Goal: Task Accomplishment & Management: Complete application form

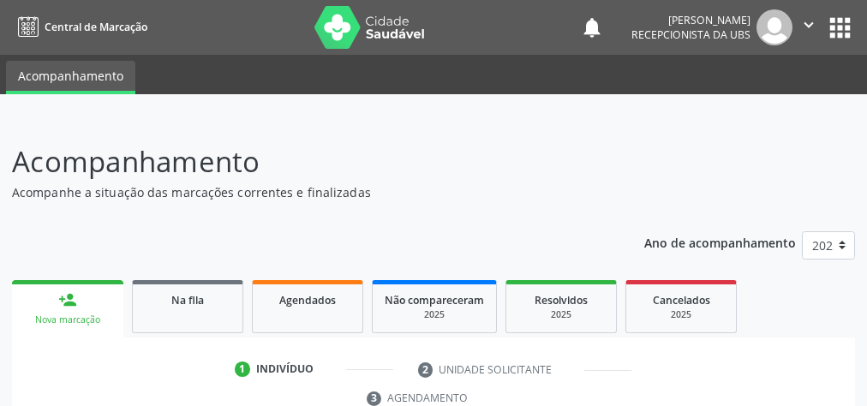
scroll to position [322, 0]
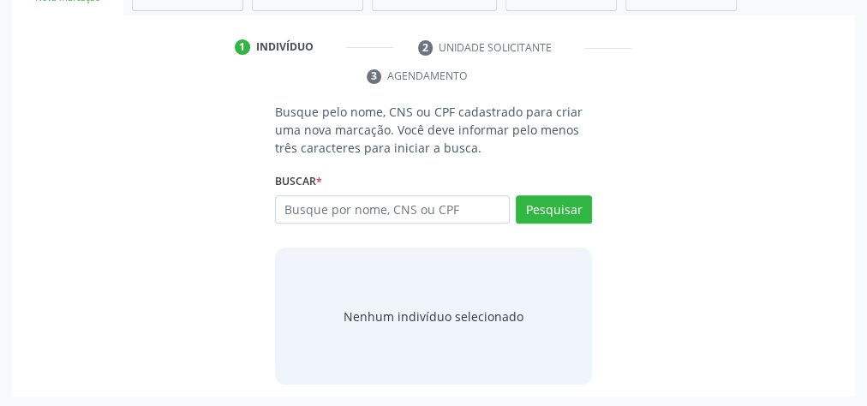
click at [366, 197] on input "text" at bounding box center [392, 209] width 235 height 29
type input "0211020036"
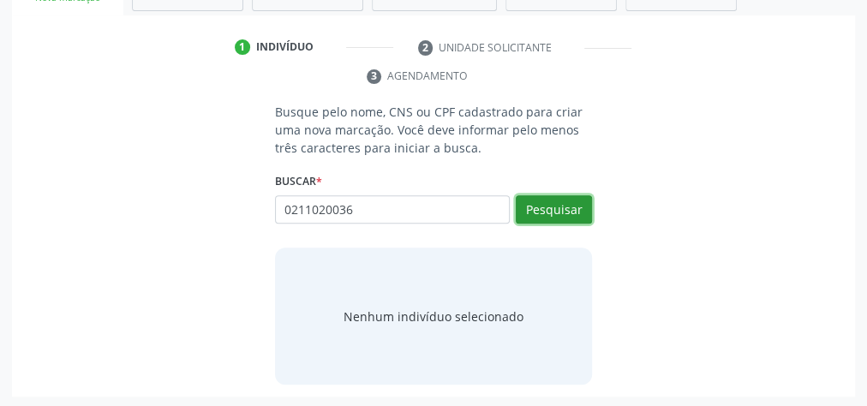
click at [537, 198] on button "Pesquisar" at bounding box center [554, 209] width 76 height 29
type input "0211020036"
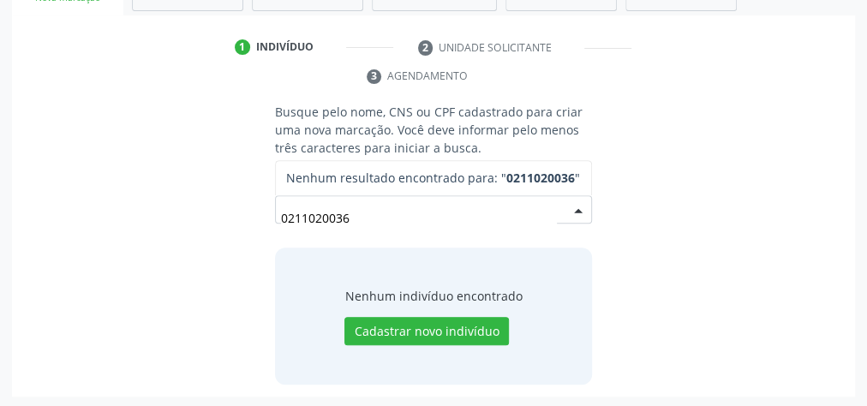
click at [358, 219] on input "0211020036" at bounding box center [419, 218] width 276 height 34
click at [539, 177] on strong "0211020036" at bounding box center [541, 178] width 69 height 16
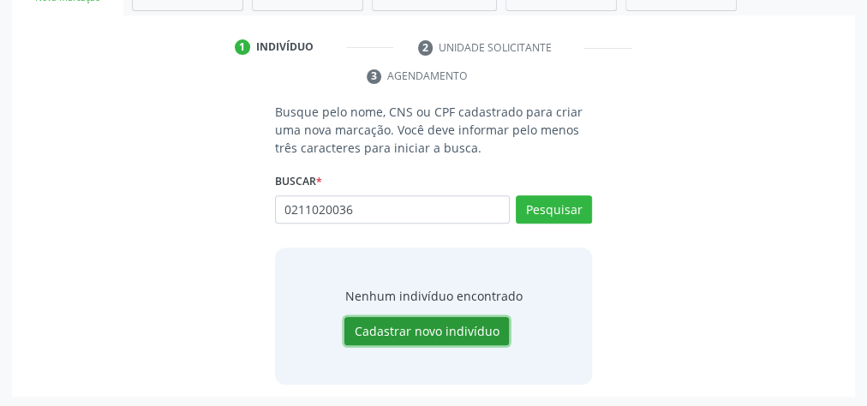
click at [454, 333] on button "Cadastrar novo indivíduo" at bounding box center [427, 331] width 165 height 29
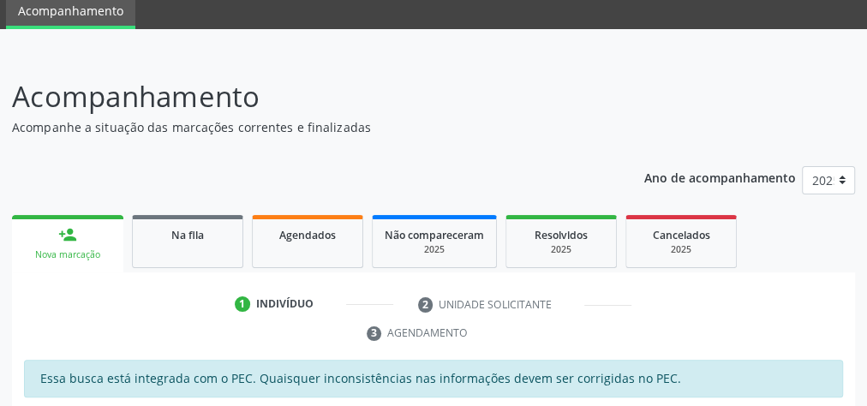
scroll to position [206, 0]
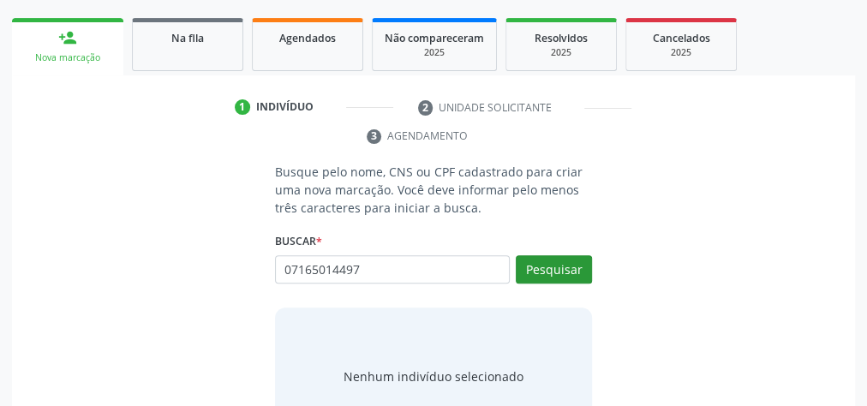
type input "07165014497"
click at [536, 273] on button "Pesquisar" at bounding box center [554, 269] width 76 height 29
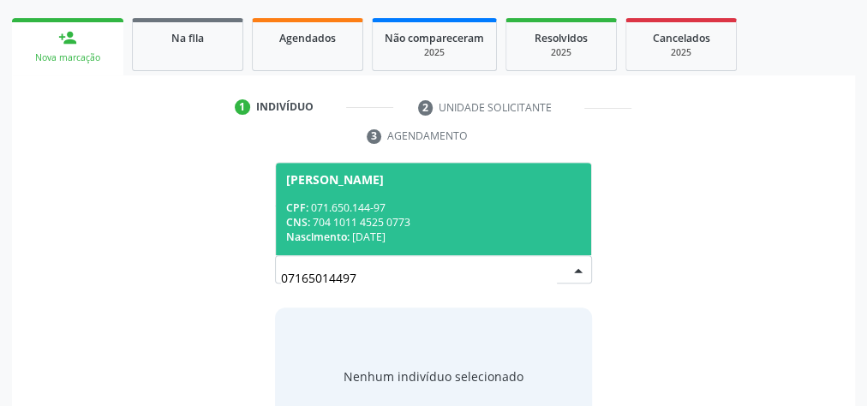
click at [470, 222] on div "CNS: 704 1011 4525 0773" at bounding box center [433, 222] width 295 height 15
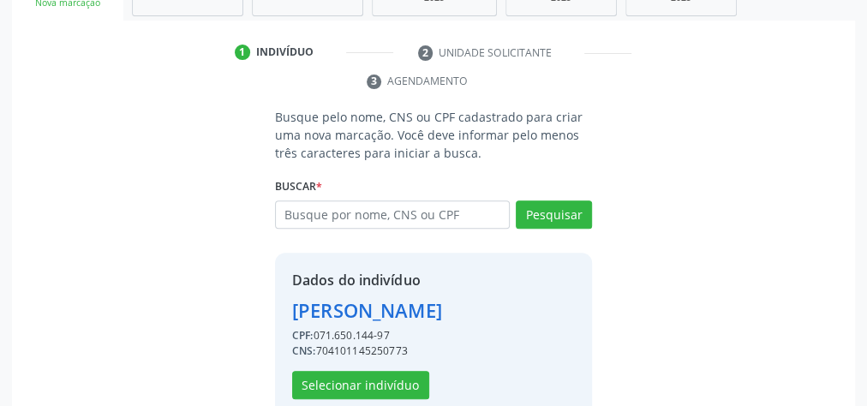
scroll to position [348, 0]
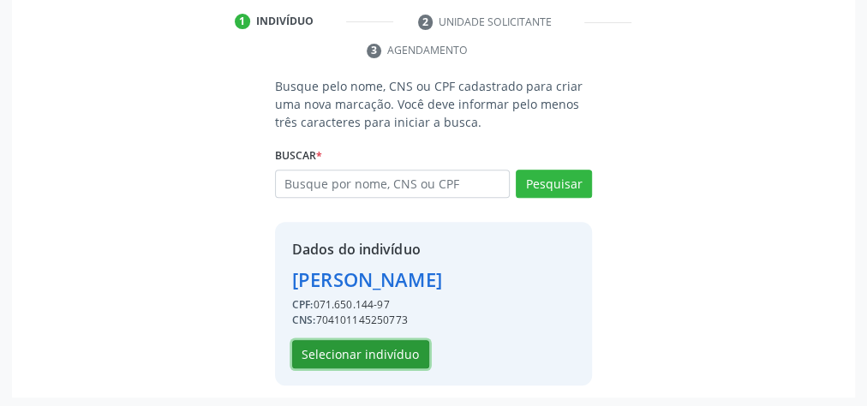
click at [413, 353] on button "Selecionar indivíduo" at bounding box center [360, 354] width 137 height 29
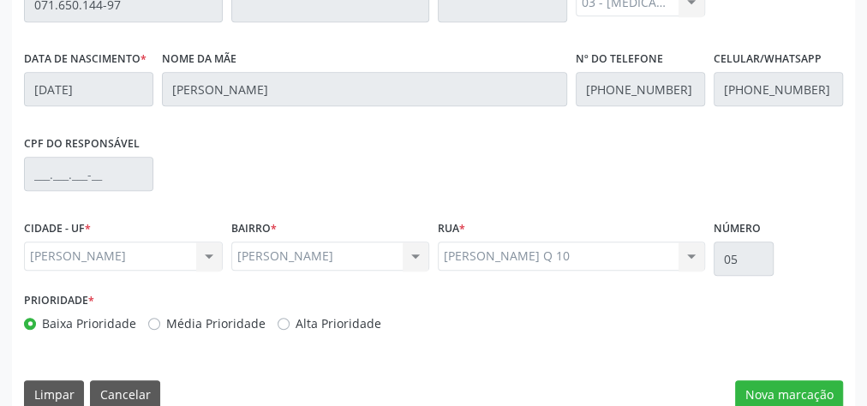
scroll to position [621, 0]
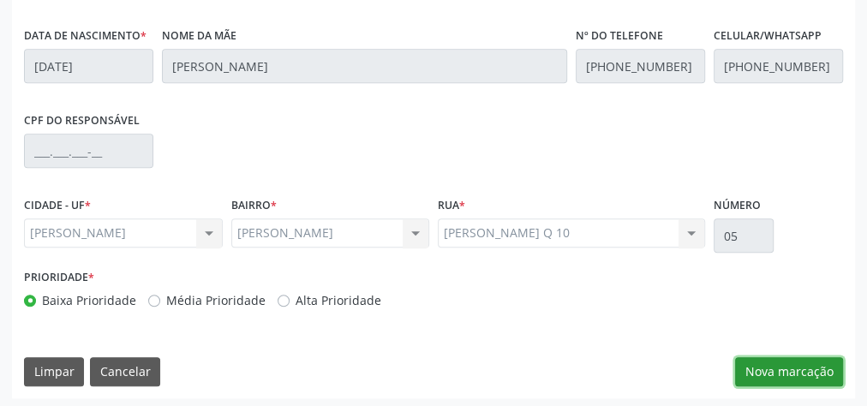
click at [771, 367] on button "Nova marcação" at bounding box center [789, 371] width 108 height 29
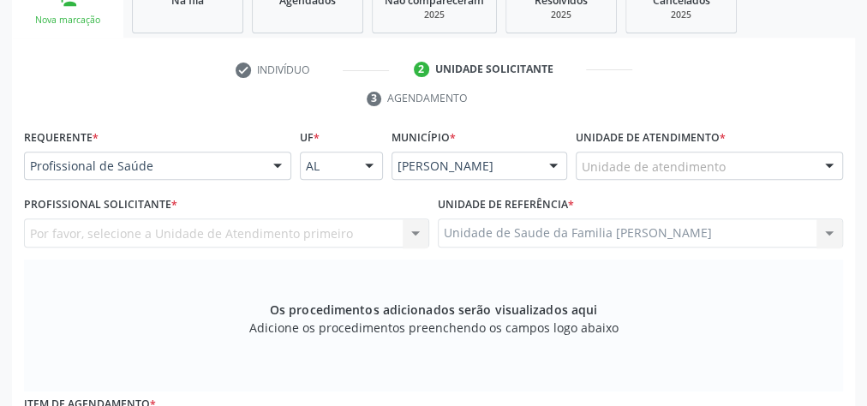
scroll to position [279, 0]
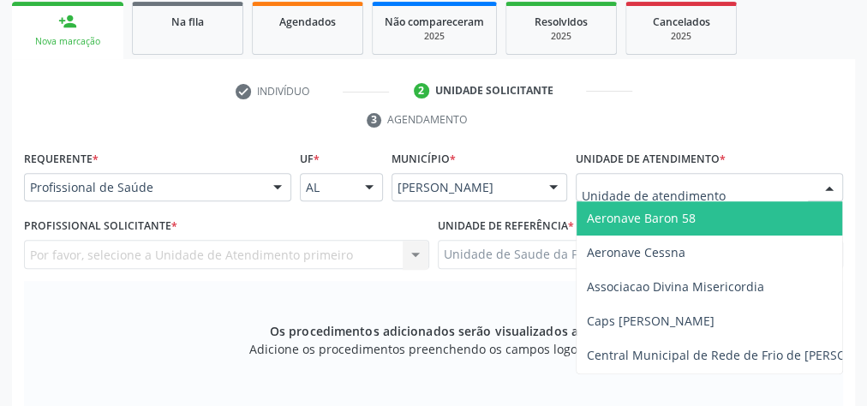
click at [734, 178] on div at bounding box center [709, 187] width 267 height 29
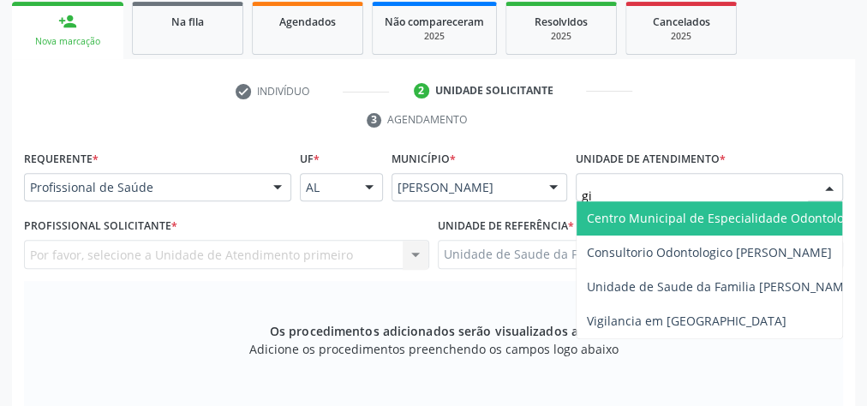
type input "gis"
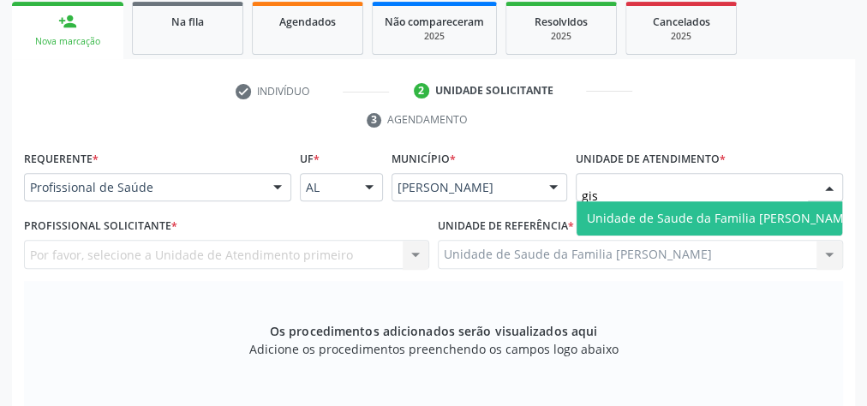
click at [729, 219] on span "Unidade de Saude da Familia [PERSON_NAME]" at bounding box center [721, 218] width 268 height 16
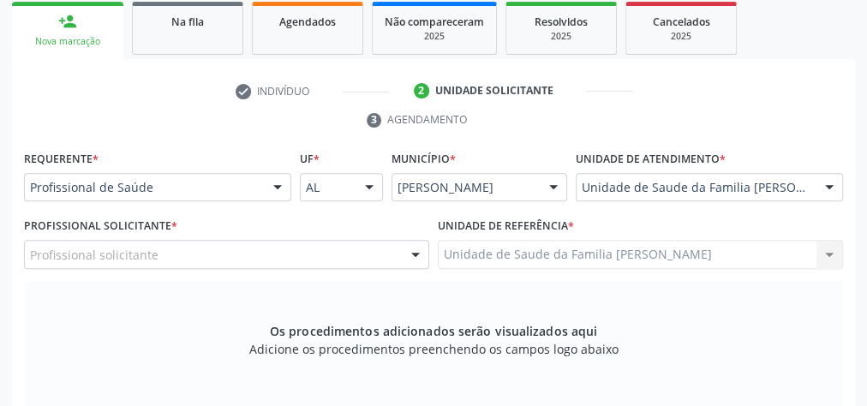
click at [420, 255] on div at bounding box center [416, 255] width 26 height 29
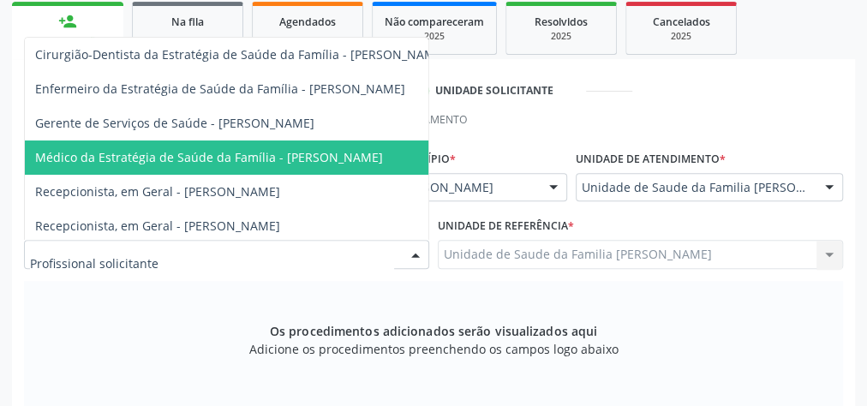
click at [364, 150] on span "Médico da Estratégia de Saúde da Família - [PERSON_NAME]" at bounding box center [209, 157] width 348 height 16
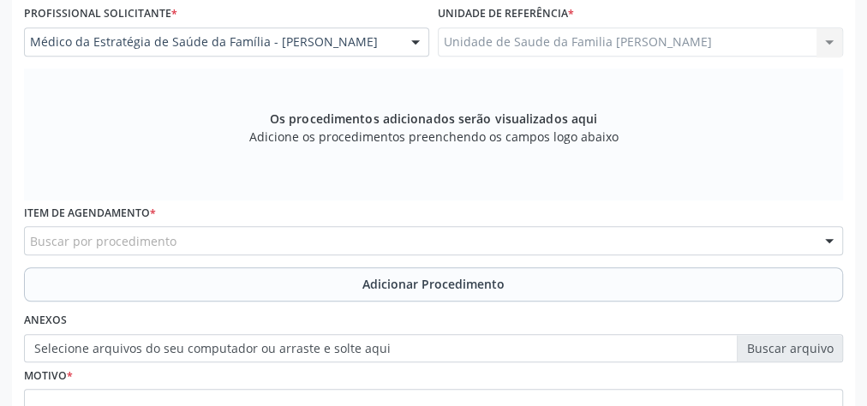
scroll to position [553, 0]
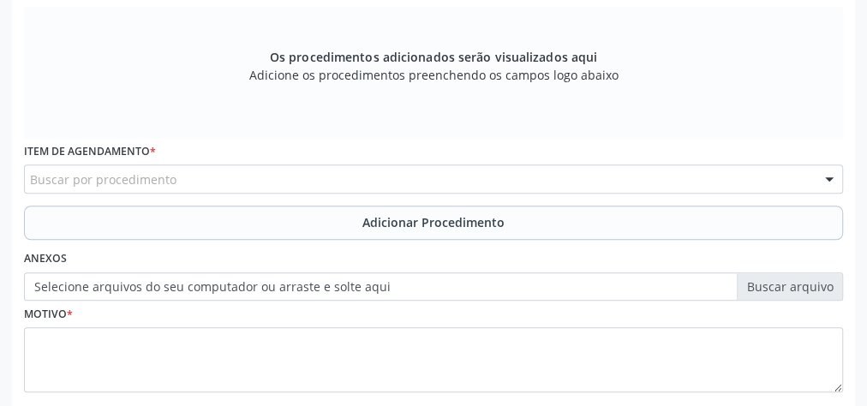
click at [362, 177] on div "Buscar por procedimento" at bounding box center [433, 179] width 819 height 29
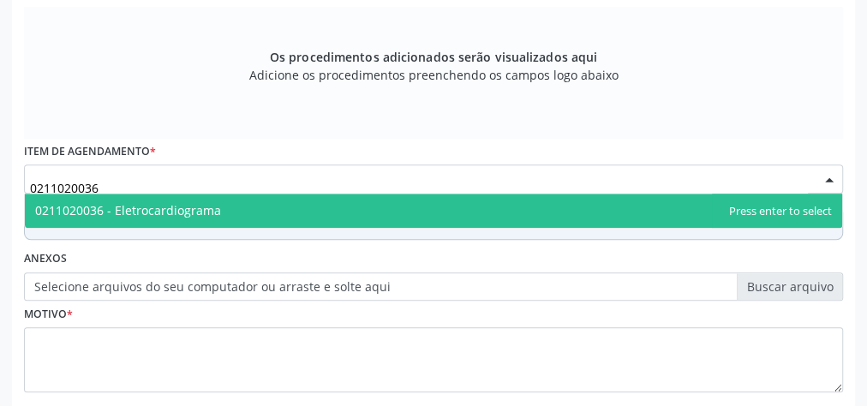
type input "0211020036"
click at [387, 228] on div "Requerente * Profissional de Saúde Profissional de Saúde Paciente Nenhum result…" at bounding box center [433, 144] width 819 height 544
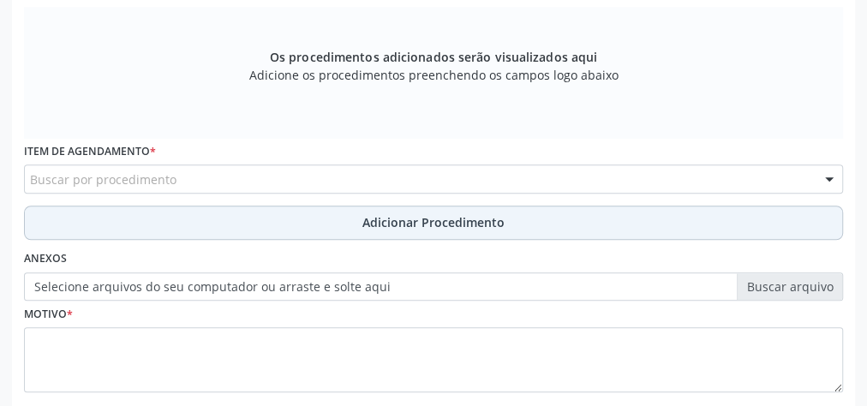
click at [393, 223] on span "Adicionar Procedimento" at bounding box center [434, 222] width 142 height 18
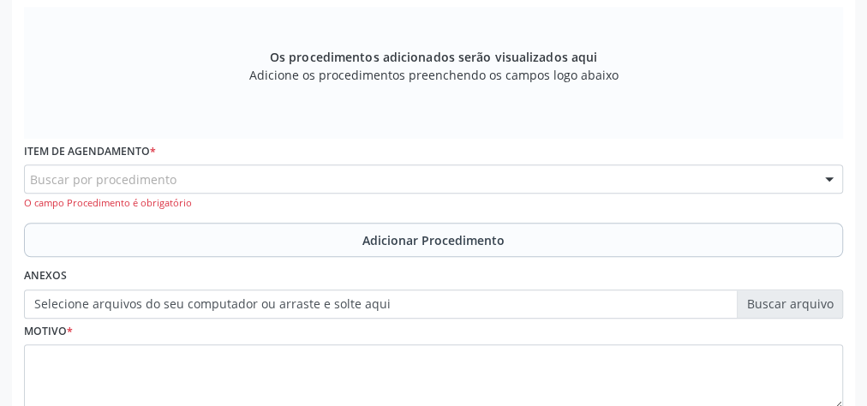
click at [297, 171] on div "Buscar por procedimento" at bounding box center [433, 179] width 819 height 29
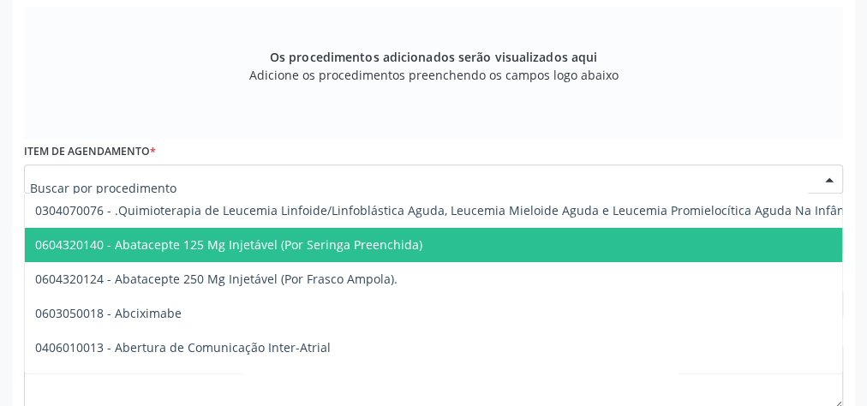
click at [295, 184] on input "text" at bounding box center [419, 188] width 778 height 34
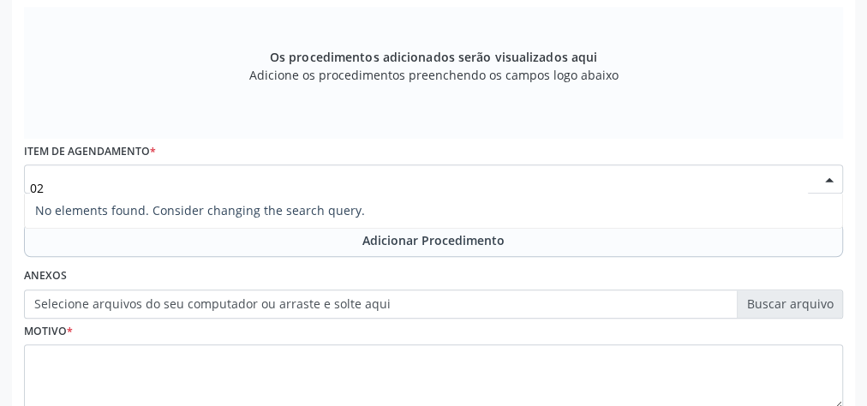
type input "0"
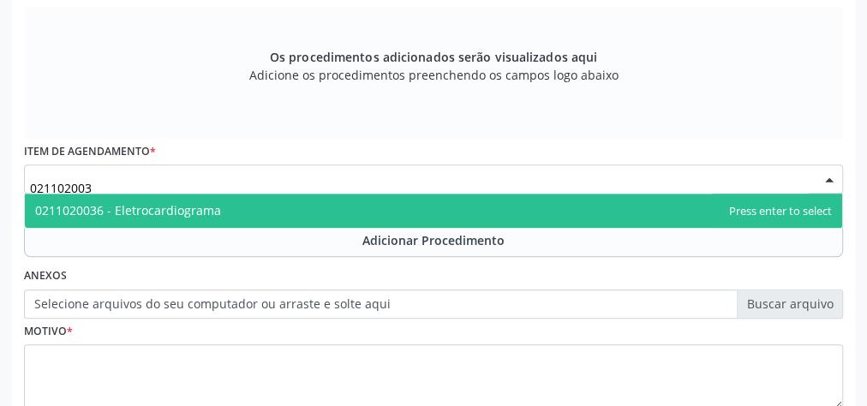
type input "0211020036"
click at [292, 203] on span "0211020036 - Eletrocardiograma" at bounding box center [434, 211] width 818 height 34
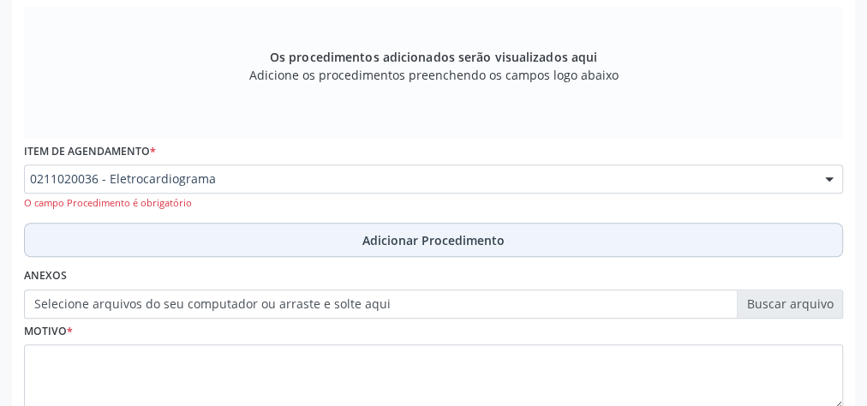
click at [429, 235] on span "Adicionar Procedimento" at bounding box center [434, 240] width 142 height 18
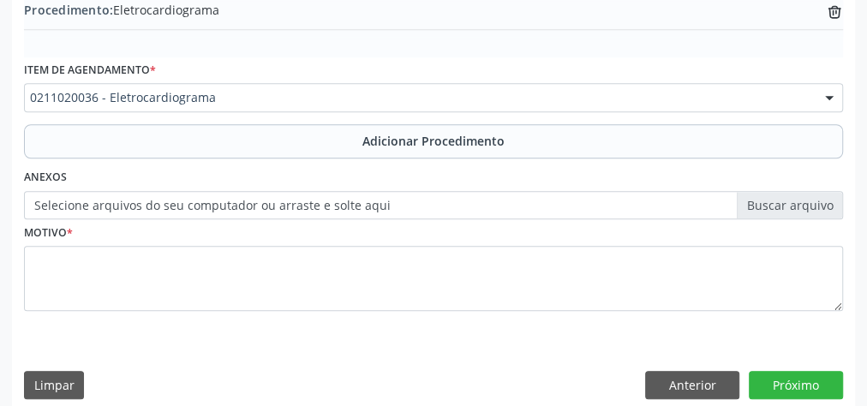
scroll to position [583, 0]
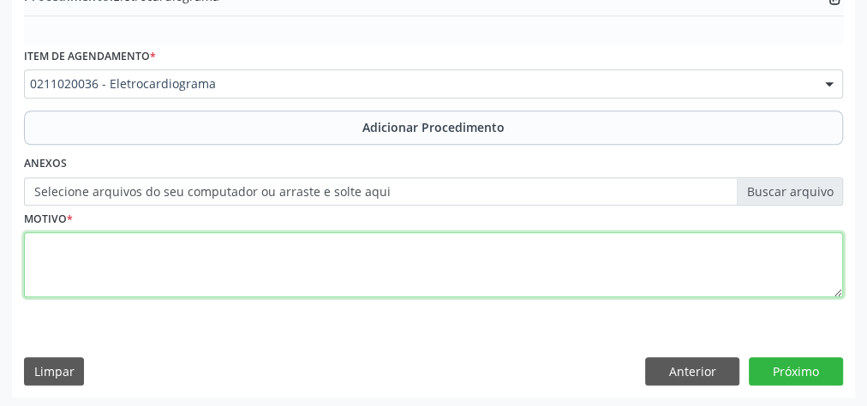
click at [386, 273] on textarea at bounding box center [433, 264] width 819 height 65
type textarea "avaliacao cardiaca"
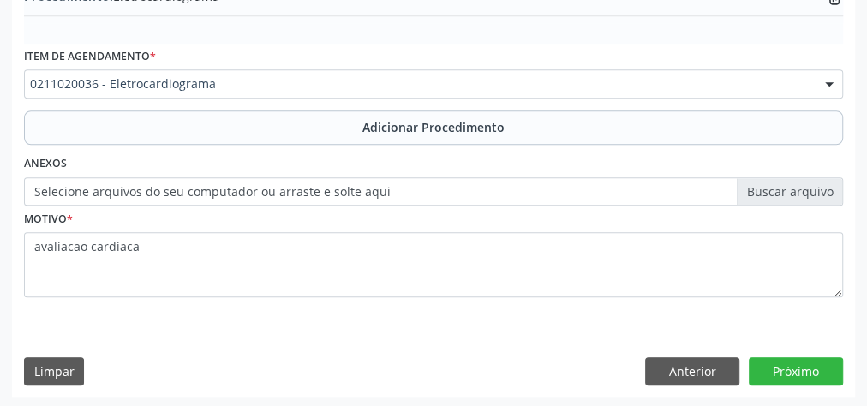
click at [800, 189] on label "Selecione arquivos do seu computador ou arraste e solte aqui" at bounding box center [433, 191] width 819 height 29
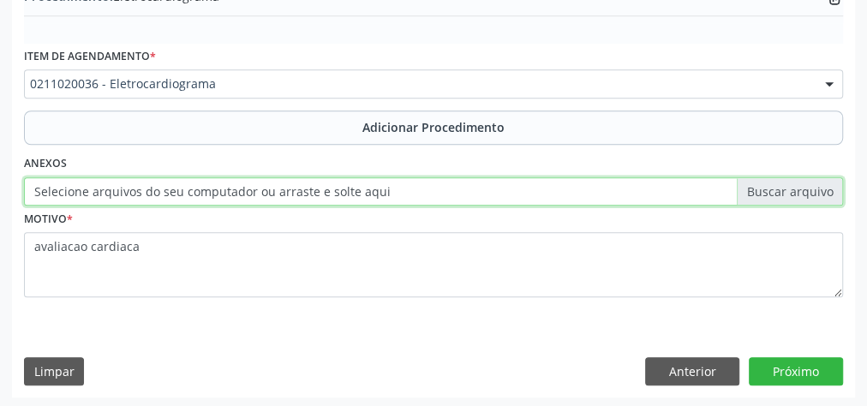
click at [800, 189] on input "Selecione arquivos do seu computador ou arraste e solte aqui" at bounding box center [433, 191] width 819 height 29
type input "C:\fakepath\eletro.jpeg"
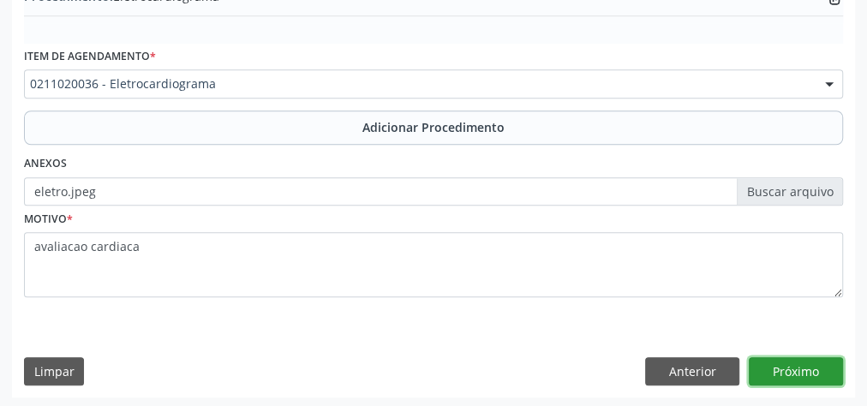
click at [802, 364] on button "Próximo" at bounding box center [796, 371] width 94 height 29
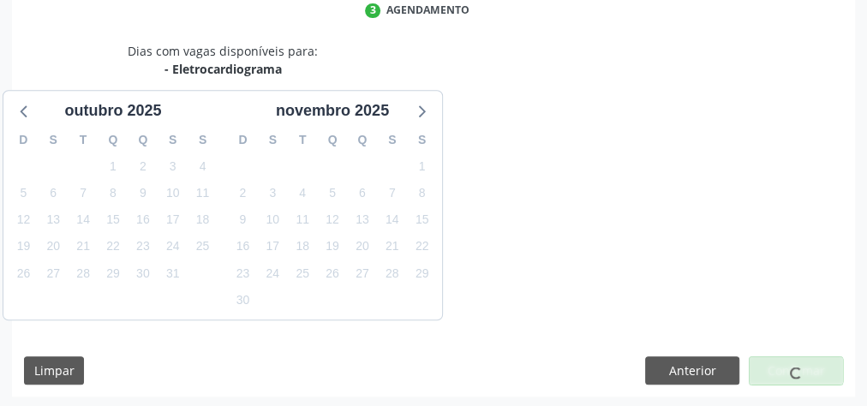
scroll to position [454, 0]
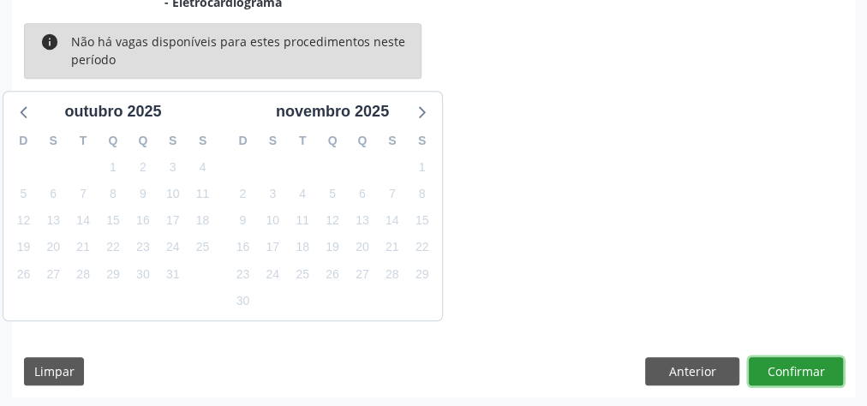
click at [802, 364] on button "Confirmar" at bounding box center [796, 371] width 94 height 29
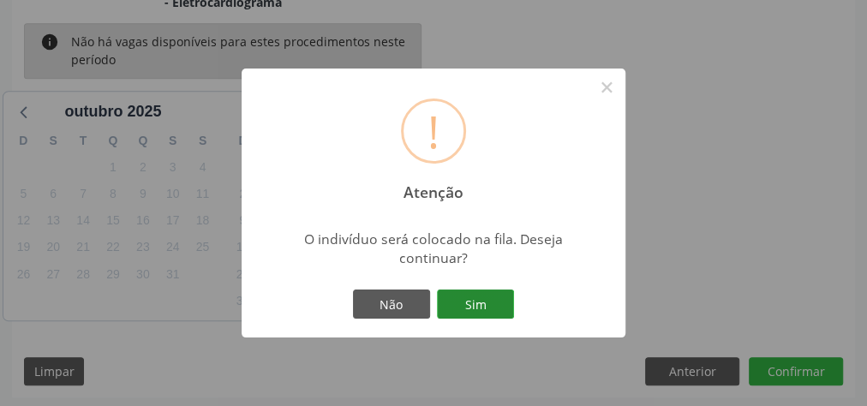
click at [463, 293] on button "Sim" at bounding box center [475, 304] width 77 height 29
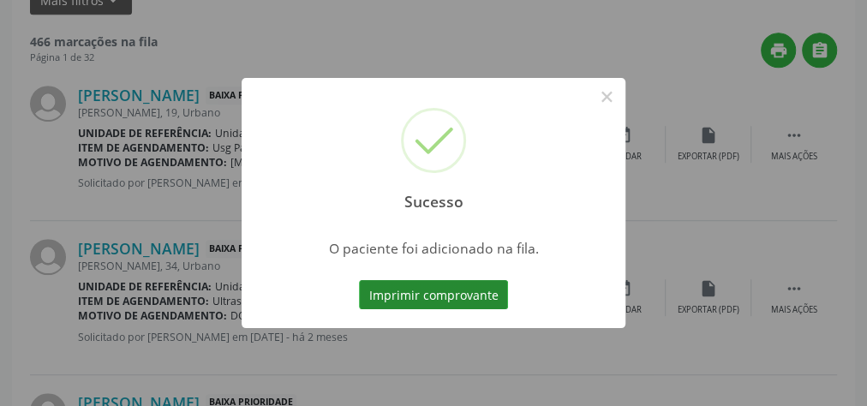
scroll to position [182, 0]
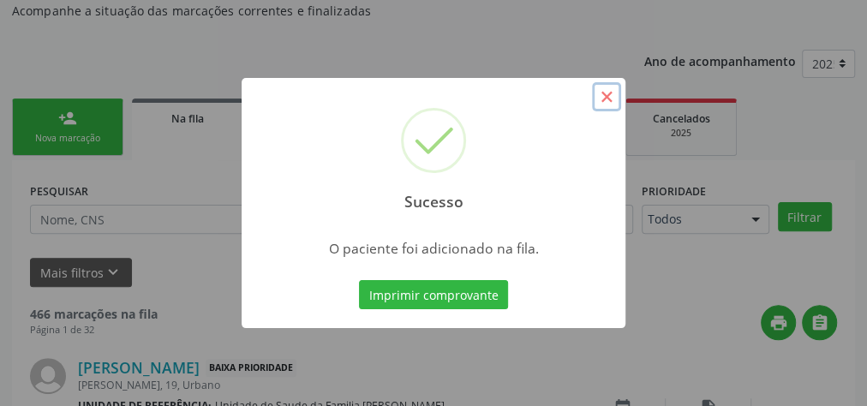
click at [606, 100] on button "×" at bounding box center [606, 96] width 29 height 29
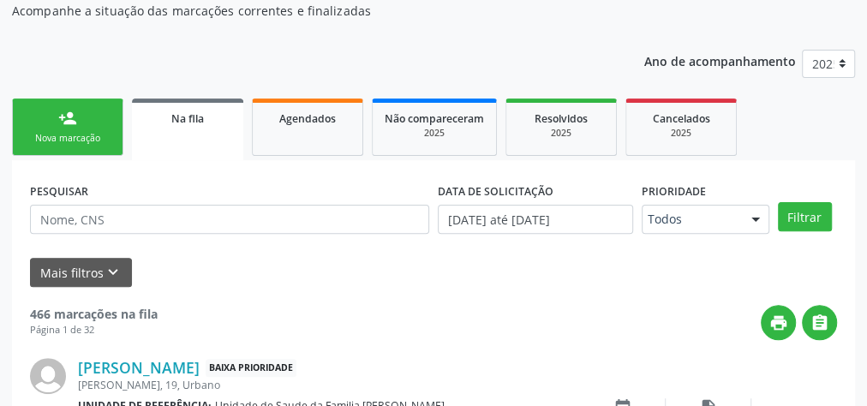
click at [74, 122] on div "person_add" at bounding box center [67, 118] width 19 height 19
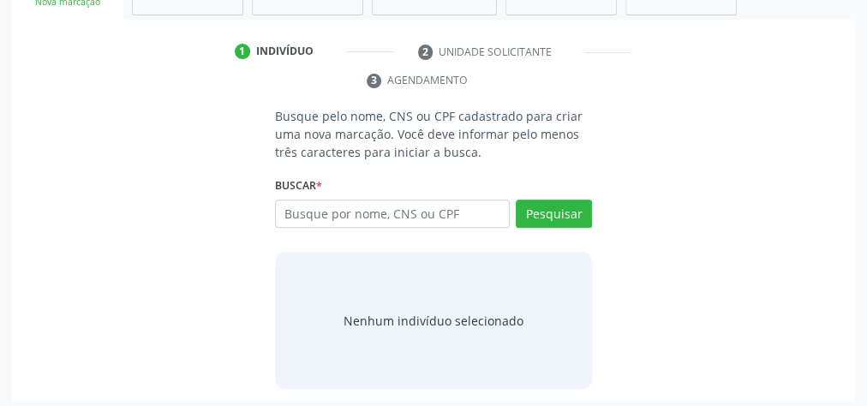
scroll to position [319, 0]
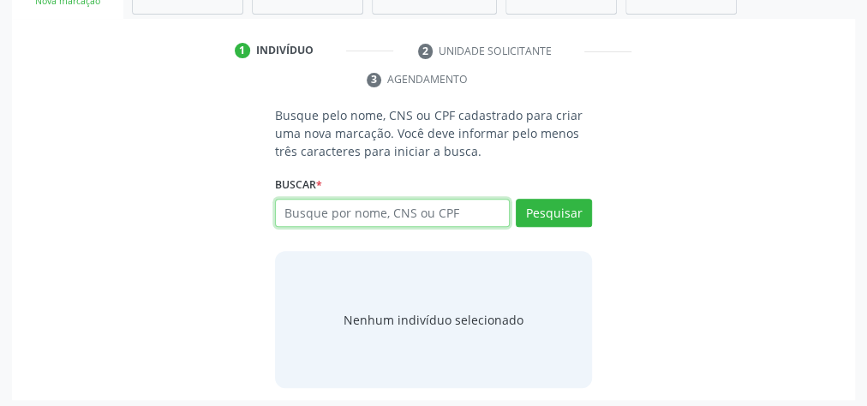
click at [421, 211] on input "text" at bounding box center [392, 213] width 235 height 29
type input "07165014497"
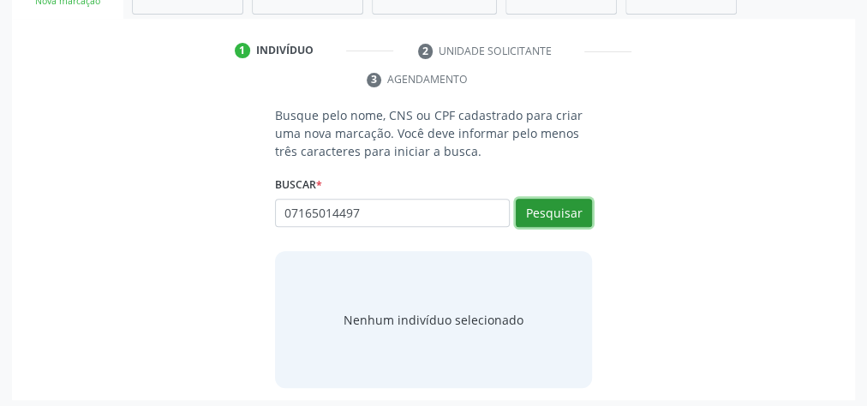
click at [570, 212] on button "Pesquisar" at bounding box center [554, 213] width 76 height 29
type input "07165014497"
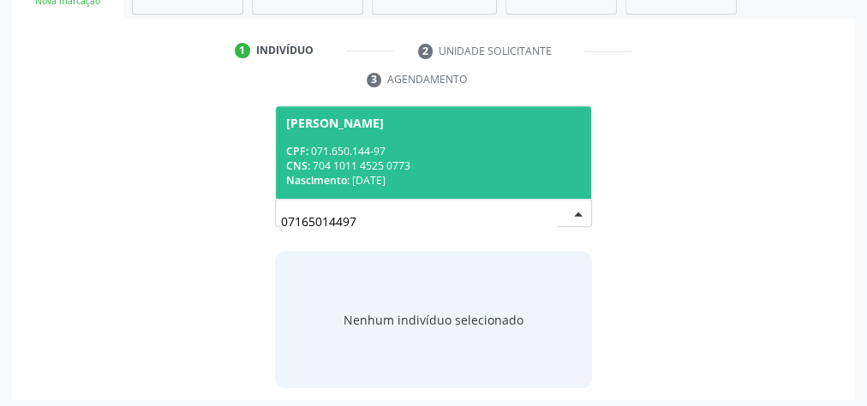
click at [466, 159] on div "CNS: 704 1011 4525 0773" at bounding box center [433, 166] width 295 height 15
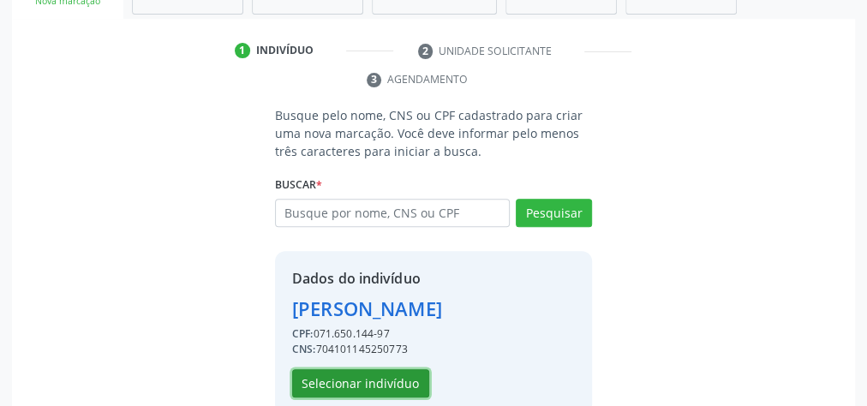
click at [375, 384] on button "Selecionar indivíduo" at bounding box center [360, 383] width 137 height 29
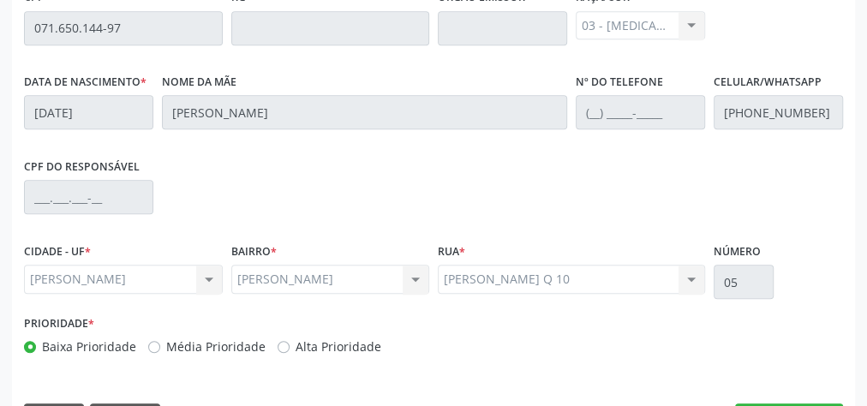
scroll to position [621, 0]
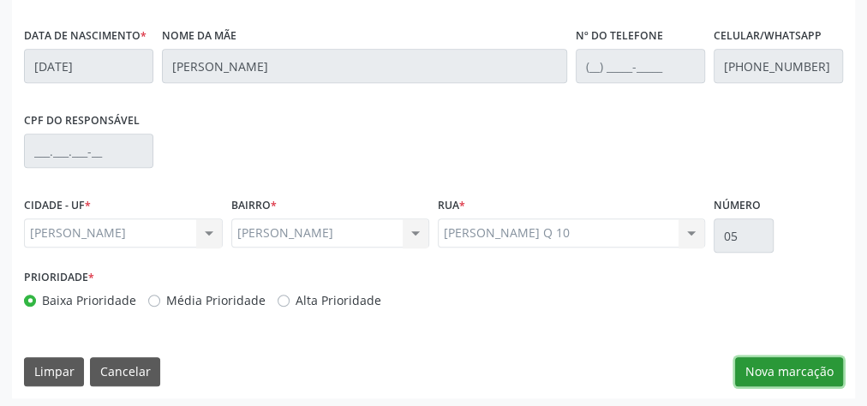
click at [815, 367] on button "Nova marcação" at bounding box center [789, 371] width 108 height 29
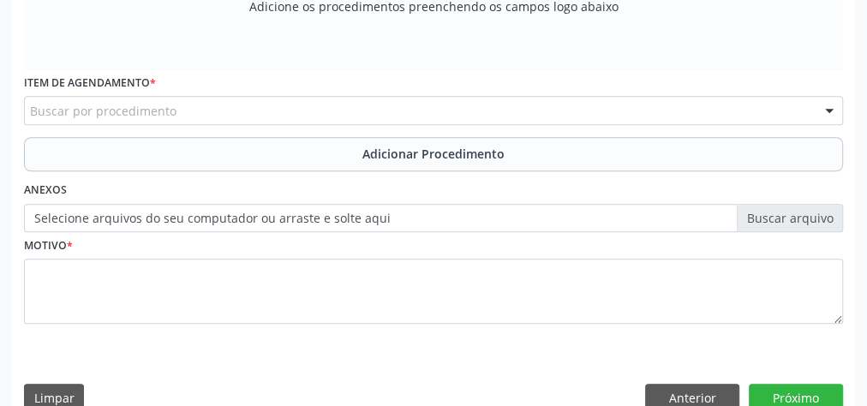
scroll to position [347, 0]
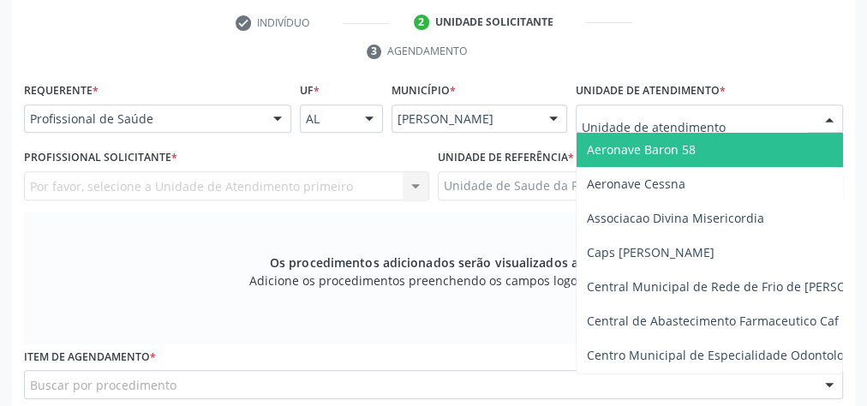
click at [830, 123] on div at bounding box center [830, 119] width 26 height 29
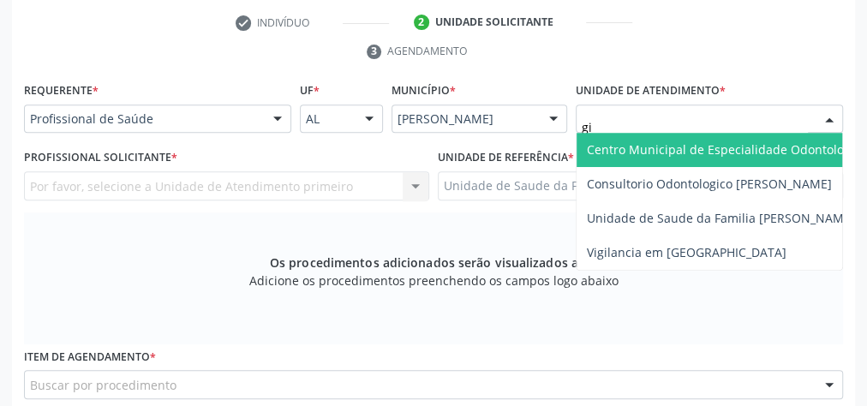
type input "gis"
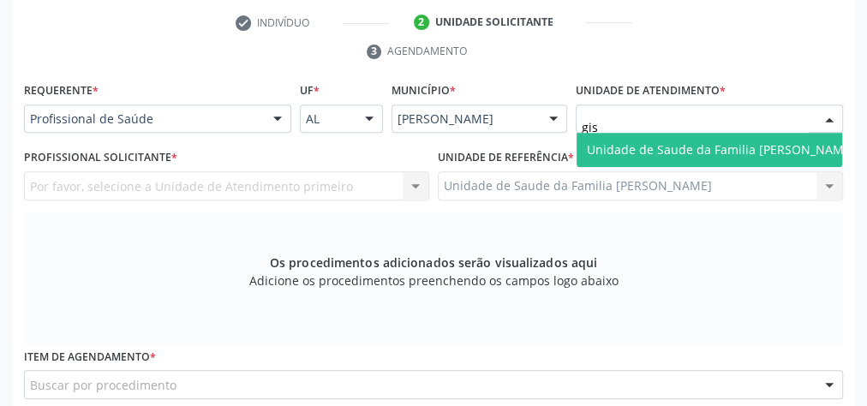
click at [795, 153] on span "Unidade de Saude da Familia [PERSON_NAME]" at bounding box center [721, 149] width 268 height 16
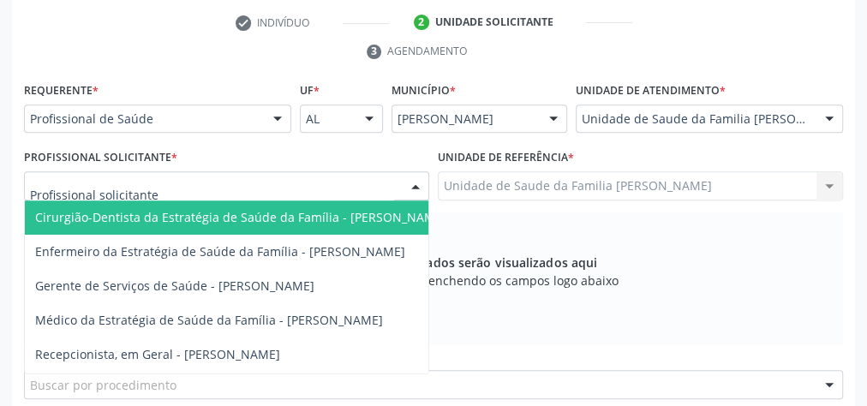
click at [417, 185] on div at bounding box center [416, 186] width 26 height 29
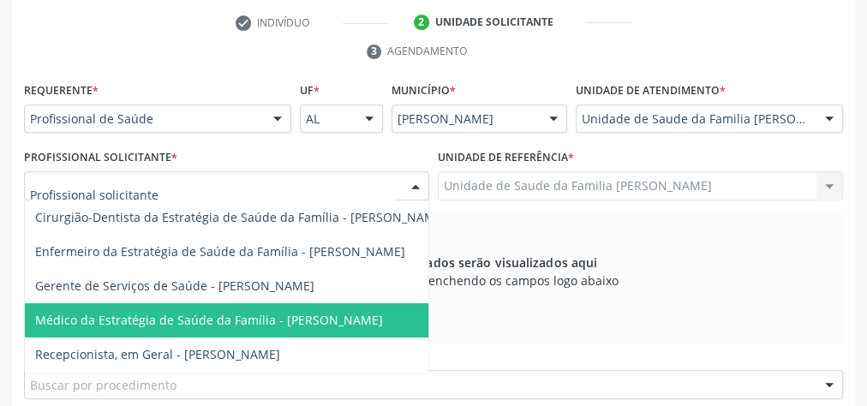
click at [375, 312] on span "Médico da Estratégia de Saúde da Família - [PERSON_NAME]" at bounding box center [209, 320] width 348 height 16
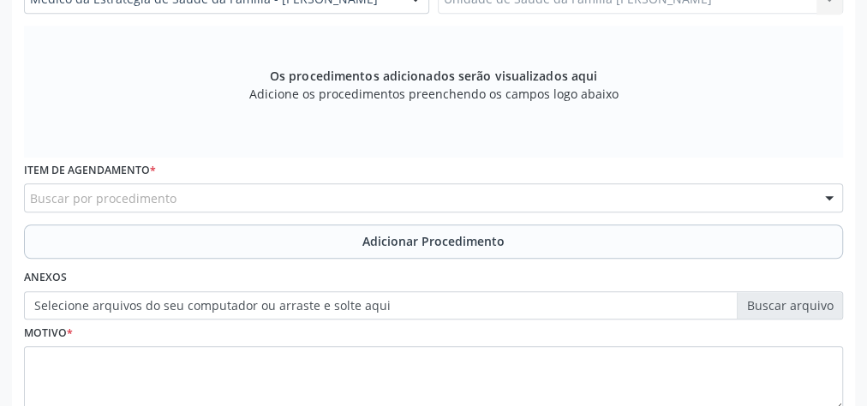
scroll to position [553, 0]
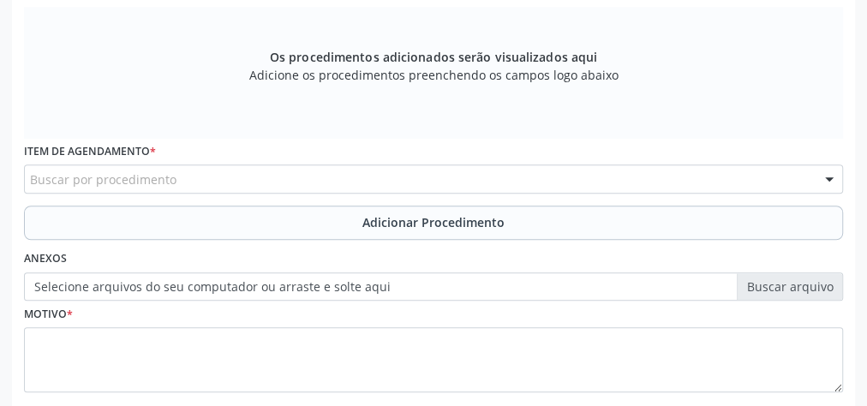
click at [427, 170] on div "Buscar por procedimento" at bounding box center [433, 179] width 819 height 29
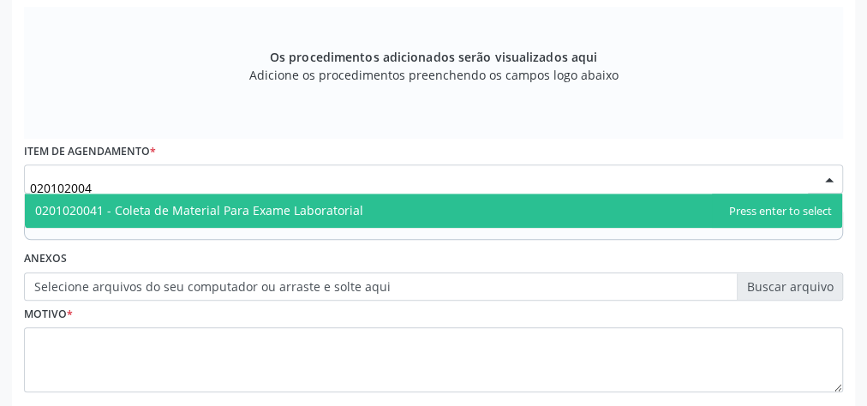
type input "0201020041"
click at [222, 214] on span "0201020041 - Coleta de Material Para Exame Laboratorial" at bounding box center [199, 210] width 328 height 16
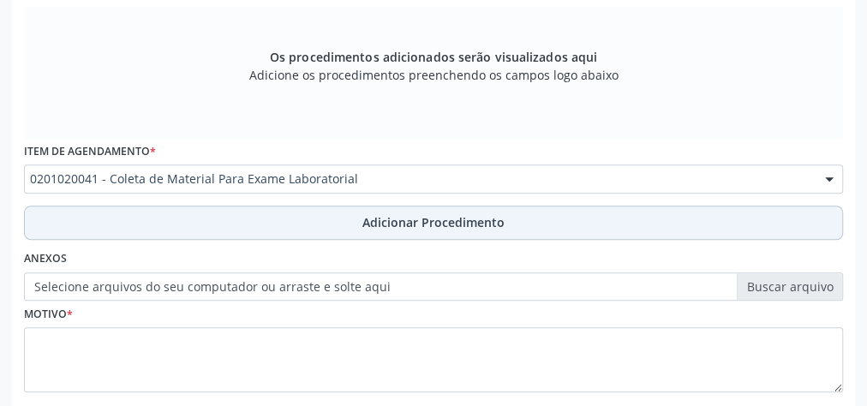
click at [411, 221] on span "Adicionar Procedimento" at bounding box center [434, 222] width 142 height 18
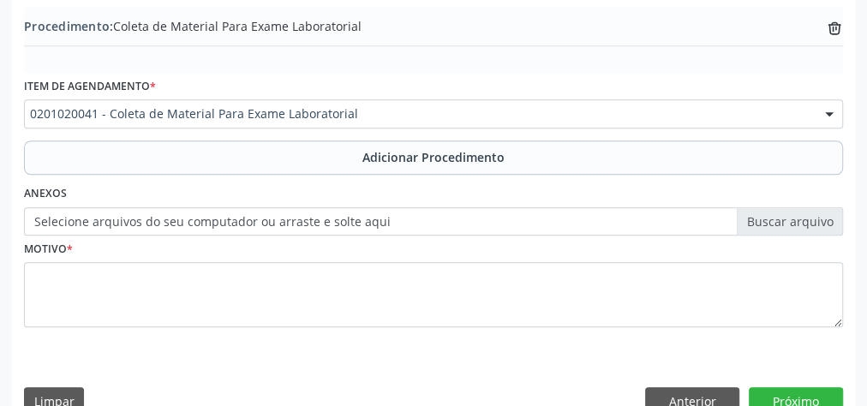
click at [382, 328] on fieldset "Motivo *" at bounding box center [433, 287] width 819 height 103
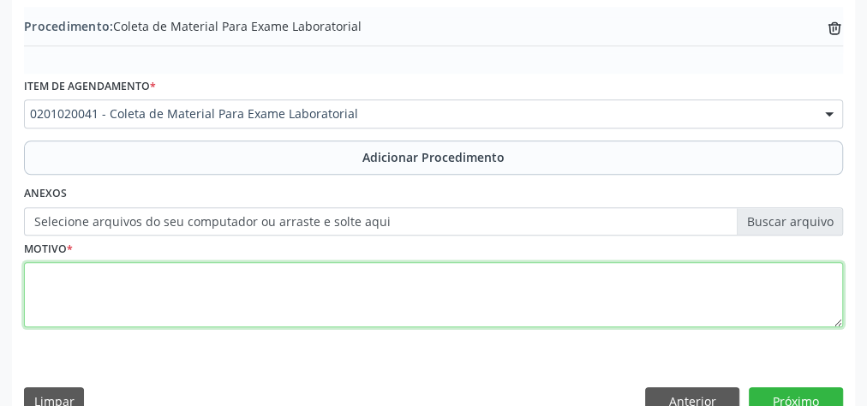
click at [382, 296] on textarea at bounding box center [433, 294] width 819 height 65
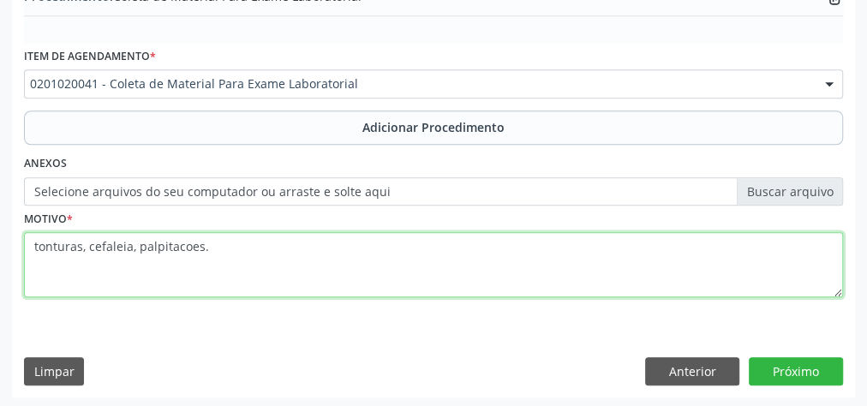
type textarea "tonturas, cefaleia, palpitacoes."
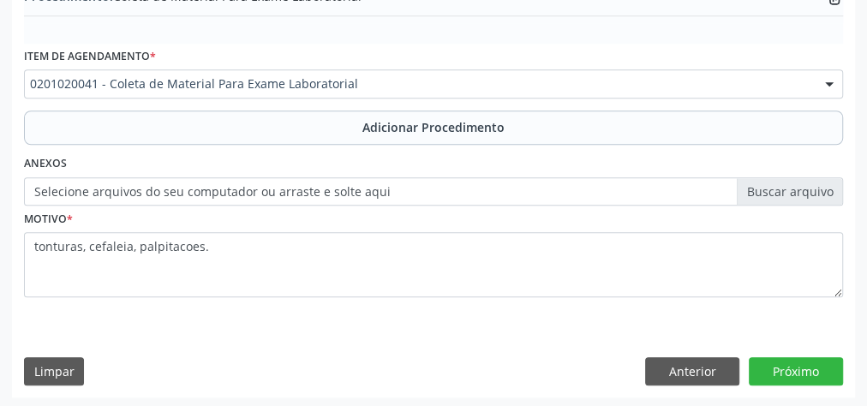
click at [788, 185] on label "Selecione arquivos do seu computador ou arraste e solte aqui" at bounding box center [433, 191] width 819 height 29
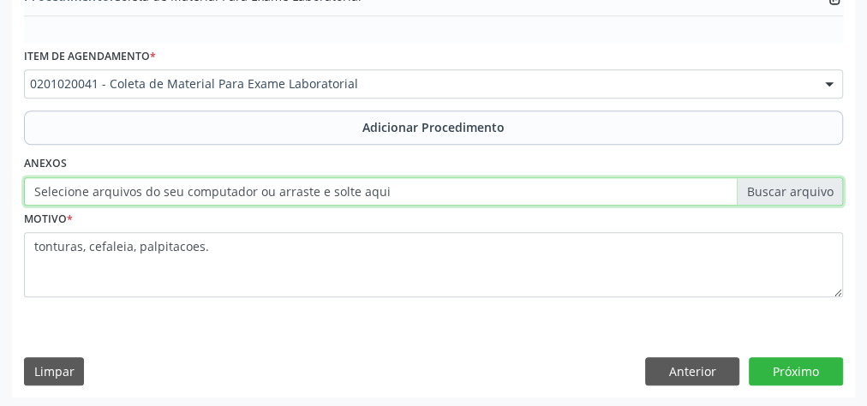
click at [788, 185] on input "Selecione arquivos do seu computador ou arraste e solte aqui" at bounding box center [433, 191] width 819 height 29
type input "C:\fakepath\lbto.jpeg"
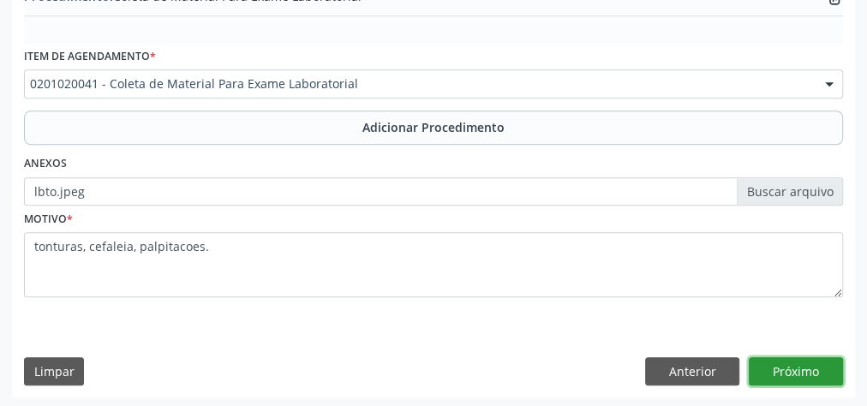
click at [796, 375] on button "Próximo" at bounding box center [796, 371] width 94 height 29
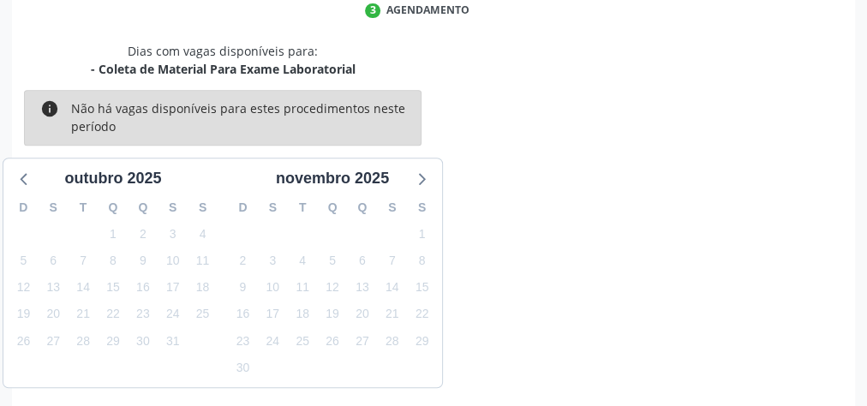
scroll to position [454, 0]
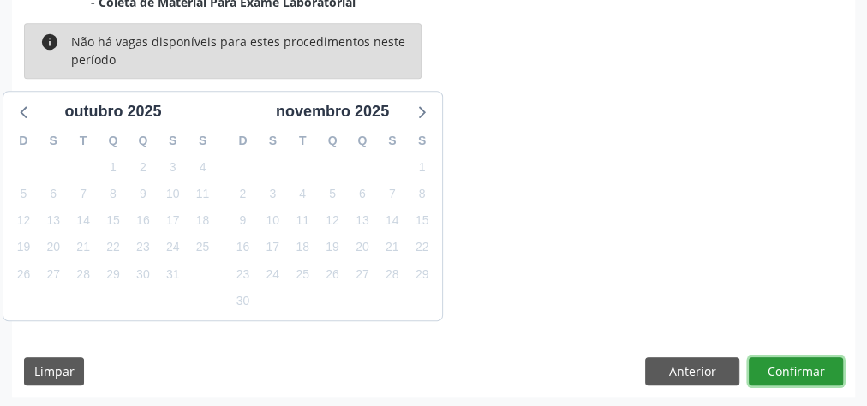
click at [796, 375] on button "Confirmar" at bounding box center [796, 371] width 94 height 29
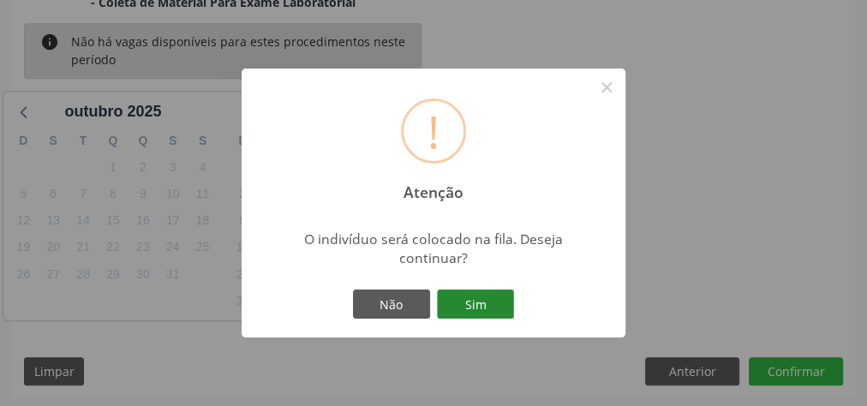
click at [494, 303] on button "Sim" at bounding box center [475, 304] width 77 height 29
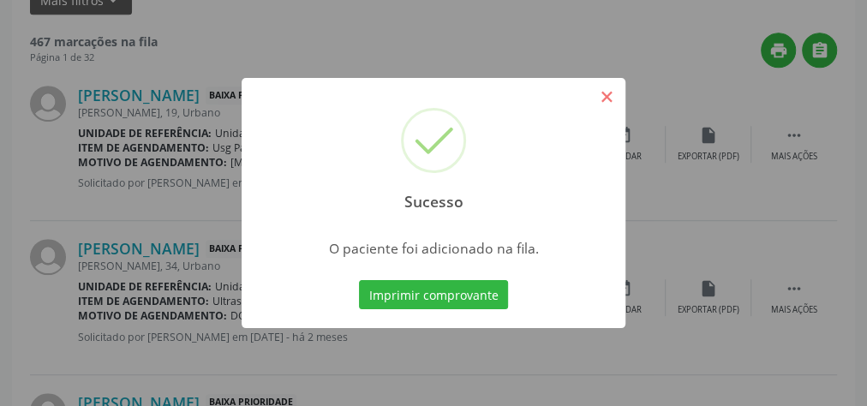
scroll to position [182, 0]
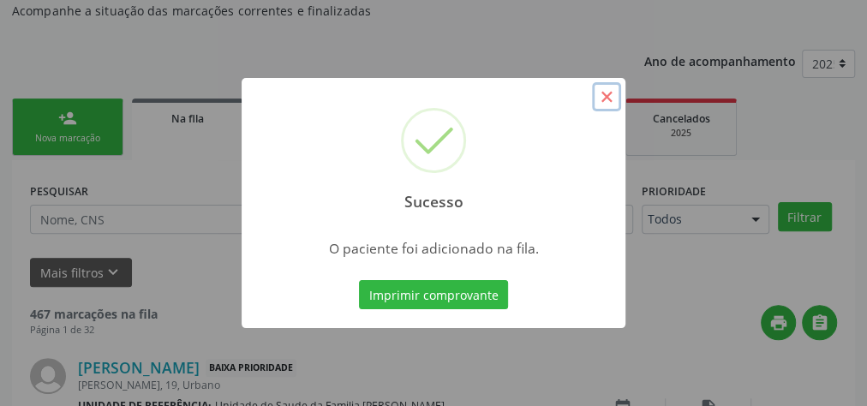
click at [598, 95] on button "×" at bounding box center [606, 96] width 29 height 29
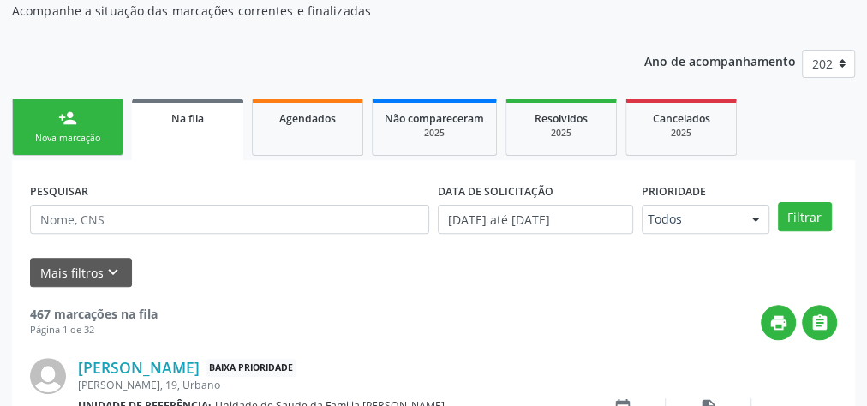
click at [82, 117] on link "person_add Nova marcação" at bounding box center [67, 127] width 111 height 57
